Goal: Find specific page/section: Find specific page/section

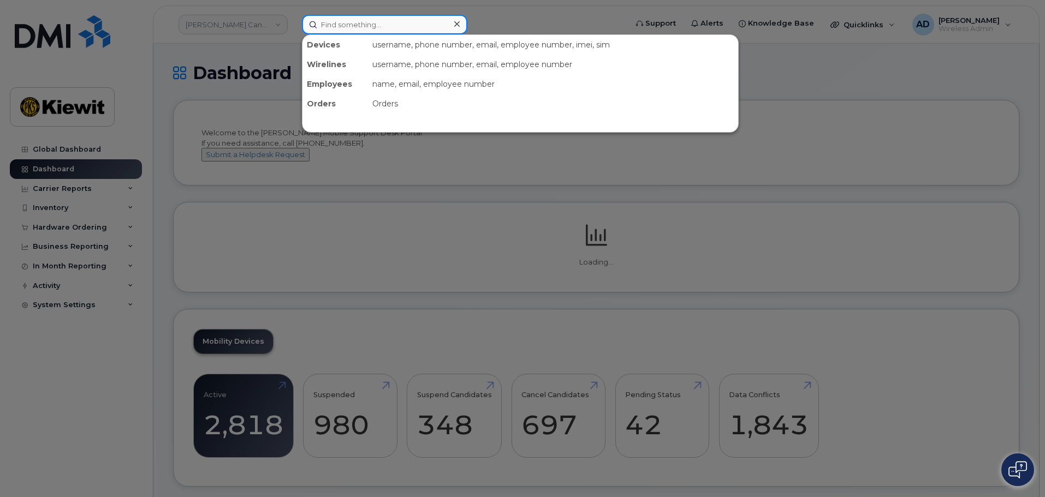
click at [375, 21] on input at bounding box center [384, 25] width 165 height 20
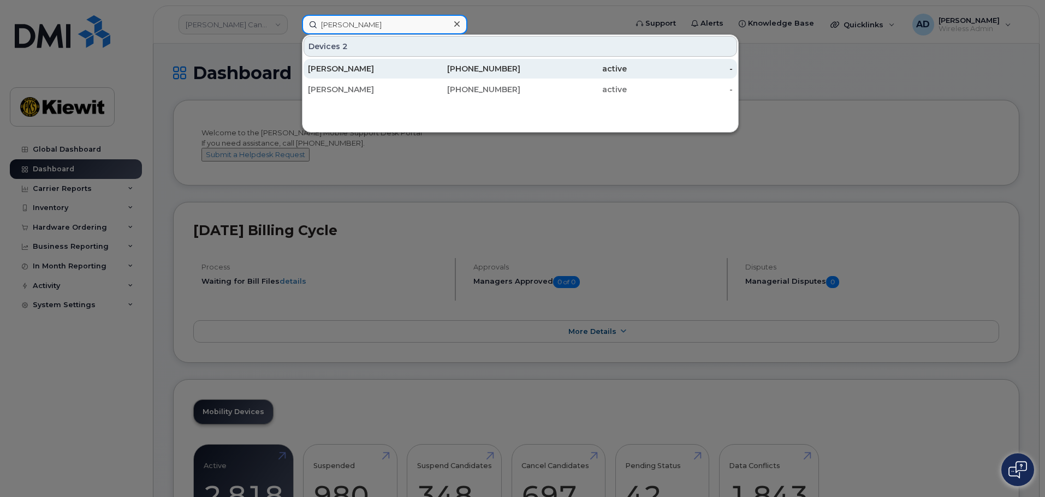
type input "rodd walsh"
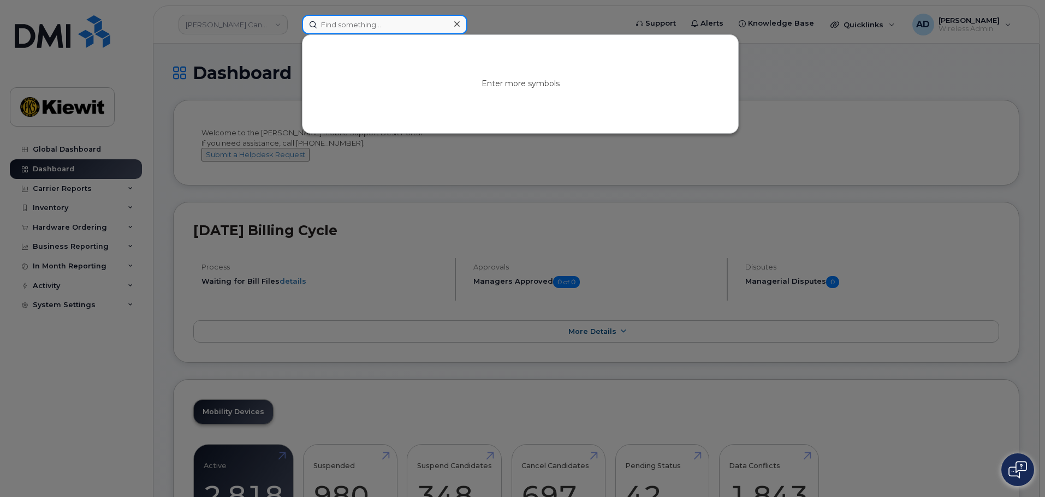
click at [396, 23] on input at bounding box center [384, 25] width 165 height 20
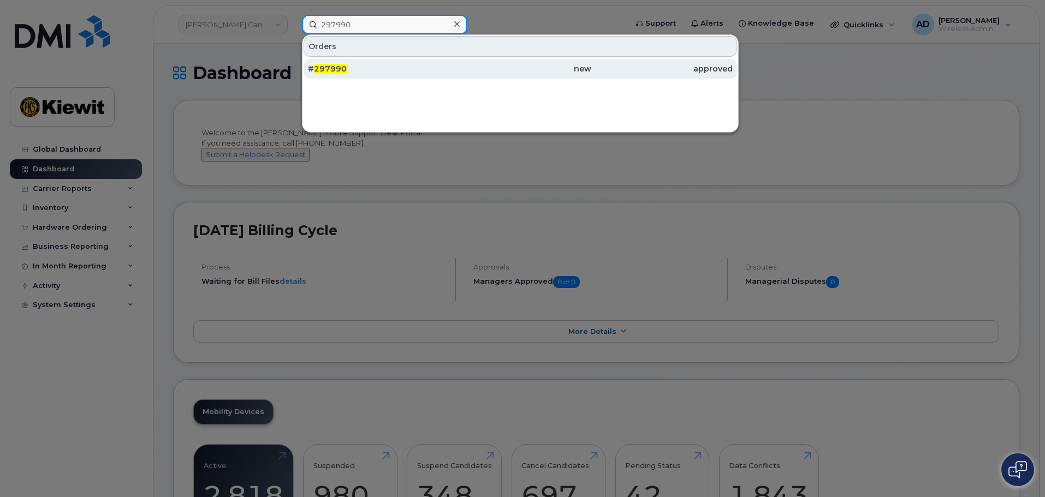
type input "297990"
click at [383, 69] on div "# 297990" at bounding box center [378, 68] width 141 height 11
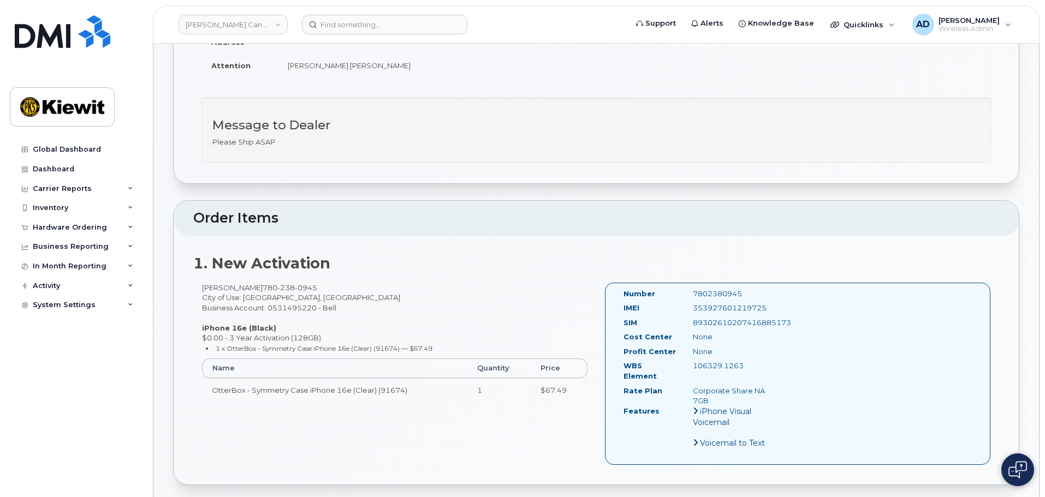
scroll to position [218, 0]
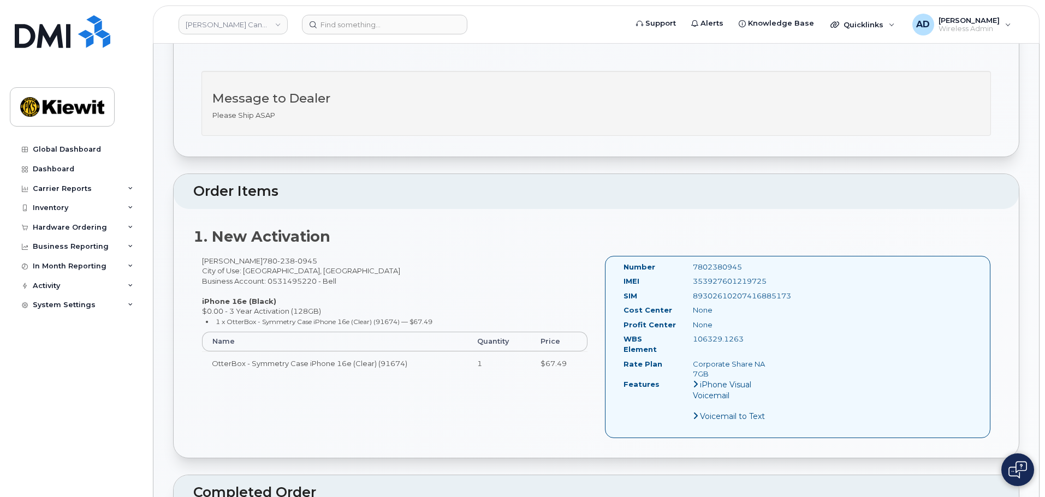
drag, startPoint x: 744, startPoint y: 267, endPoint x: 688, endPoint y: 270, distance: 56.3
click at [688, 270] on div "7802380945" at bounding box center [732, 267] width 97 height 10
copy div "7802380945"
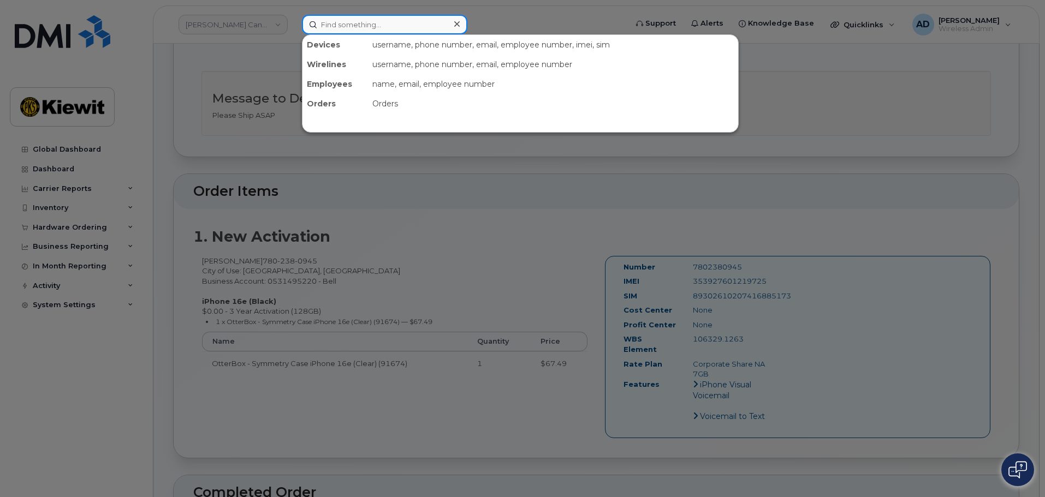
click at [360, 16] on input at bounding box center [384, 25] width 165 height 20
paste input "7802380945"
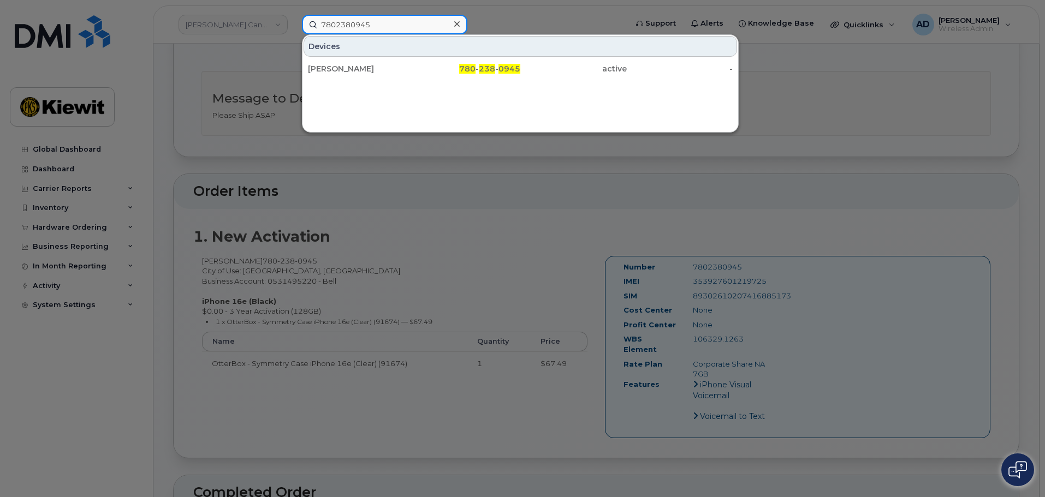
type input "7802380945"
click at [520, 75] on div "780 - 238 - 0945" at bounding box center [573, 69] width 106 height 20
